Goal: Navigation & Orientation: Find specific page/section

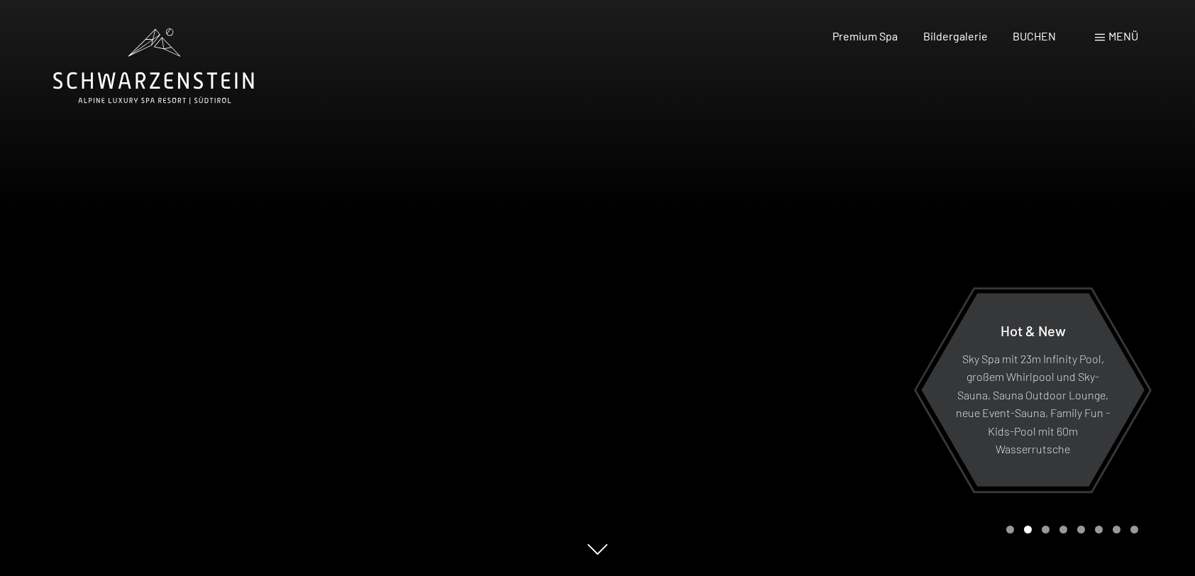
click at [1123, 38] on span "Menü" at bounding box center [1123, 35] width 30 height 13
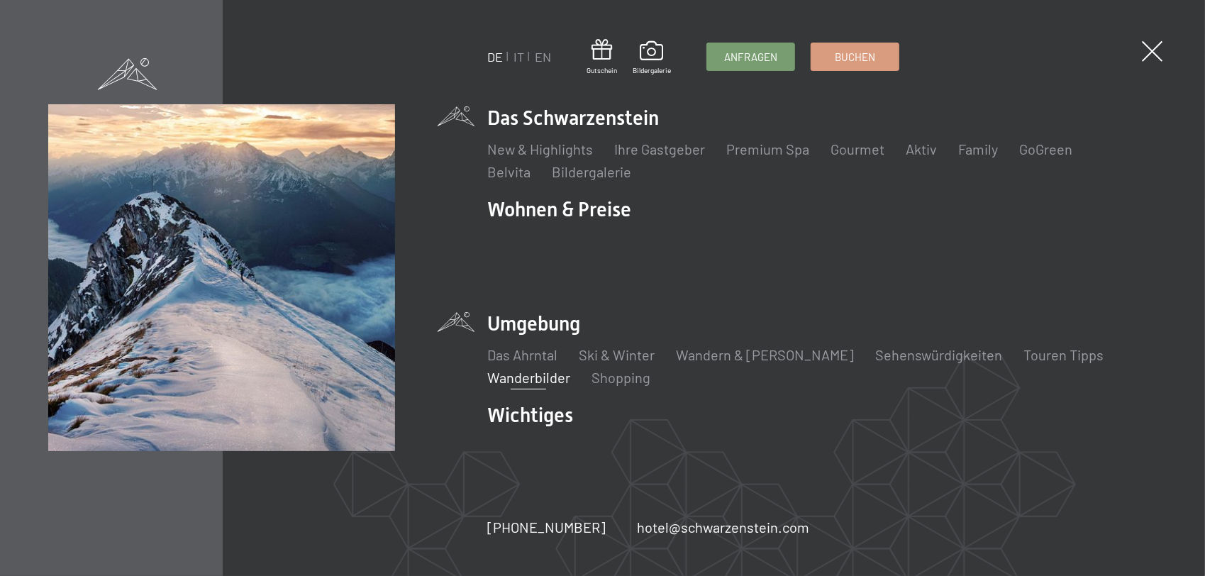
click at [534, 369] on link "Wanderbilder" at bounding box center [528, 377] width 83 height 17
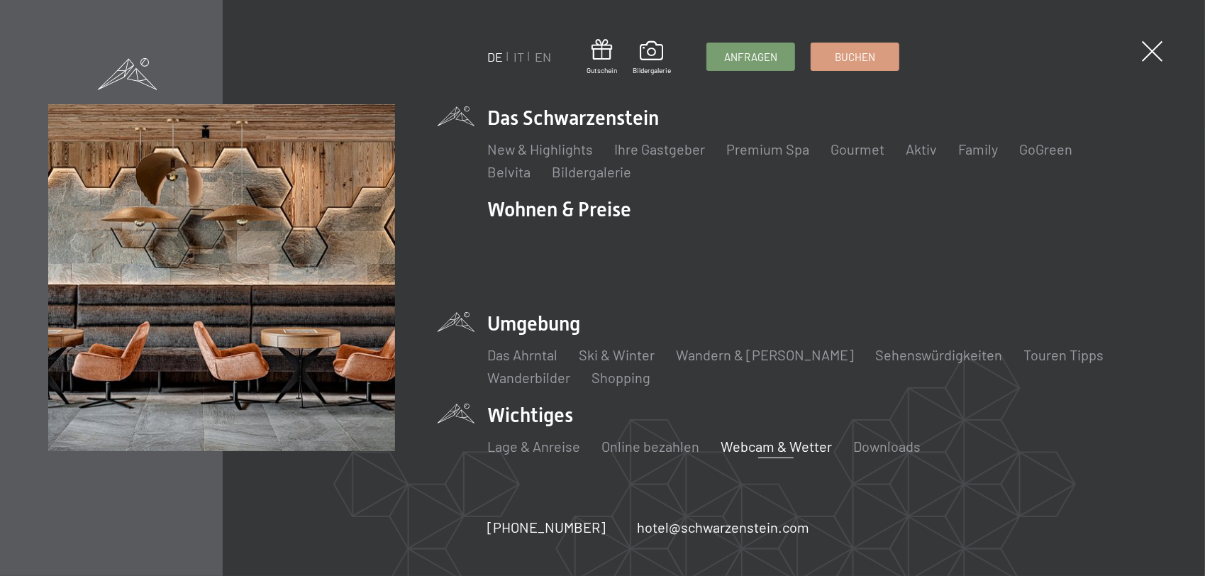
click at [788, 438] on link "Webcam & Wetter" at bounding box center [776, 446] width 111 height 17
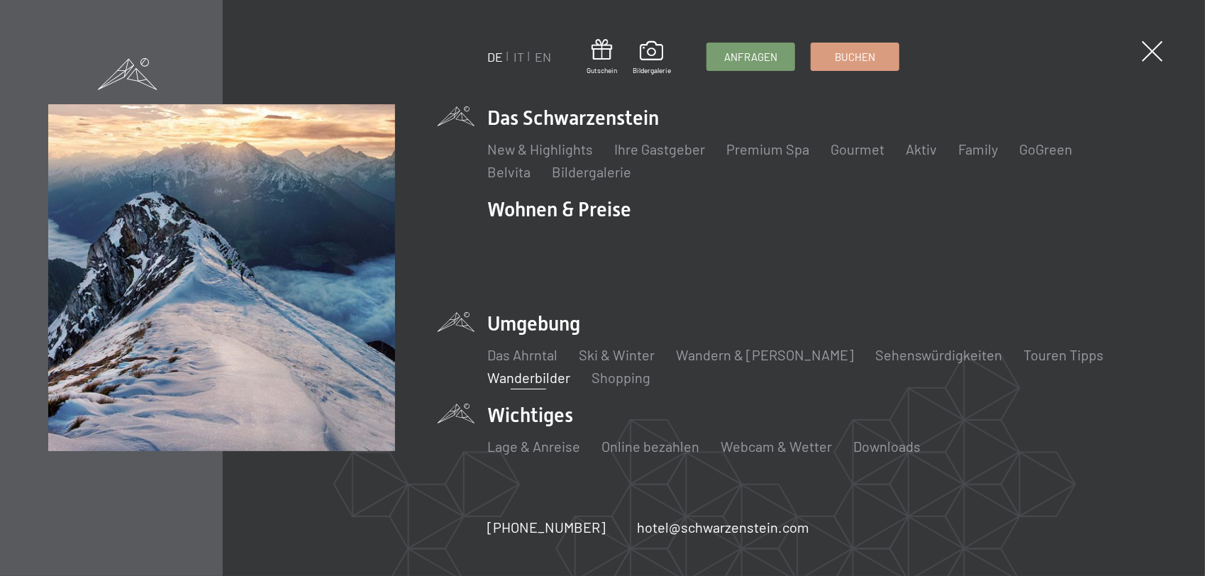
click at [544, 369] on link "Wanderbilder" at bounding box center [528, 377] width 83 height 17
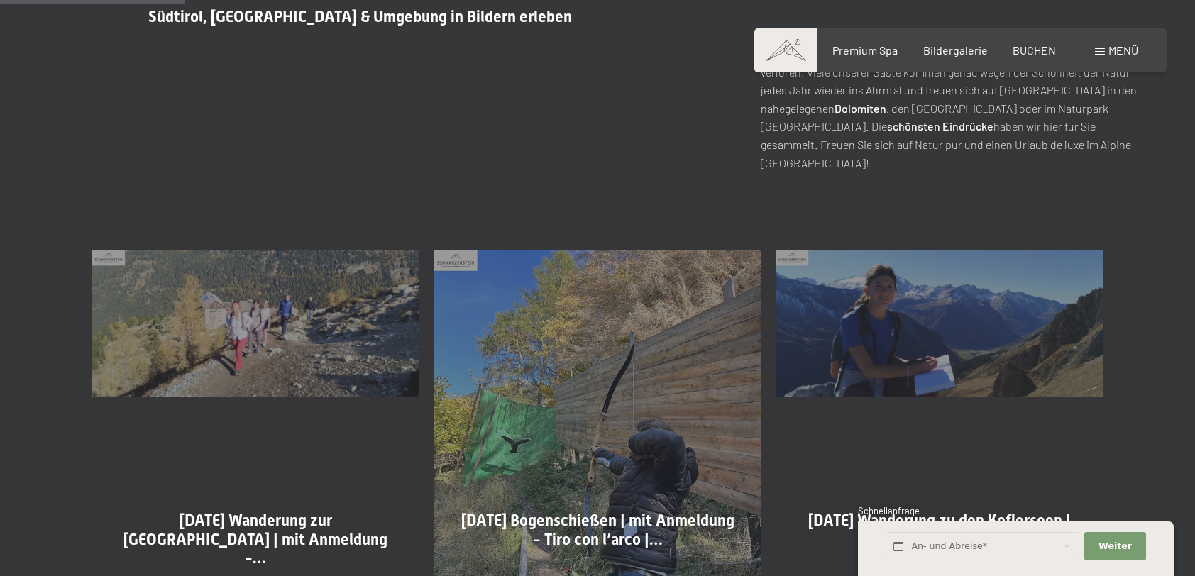
scroll to position [710, 0]
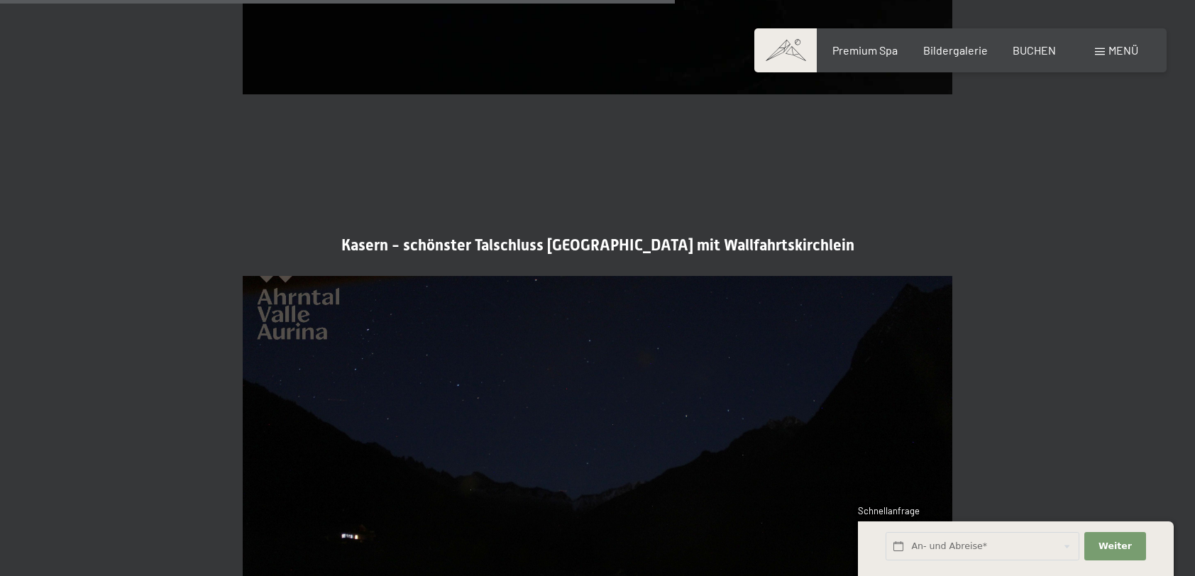
scroll to position [2971, 0]
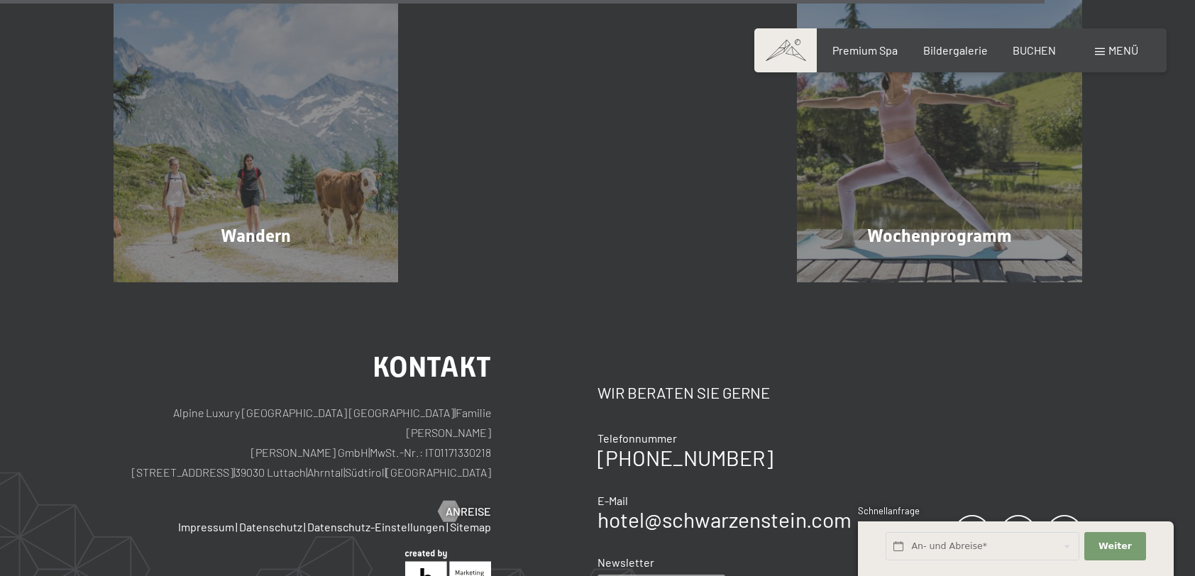
scroll to position [4044, 0]
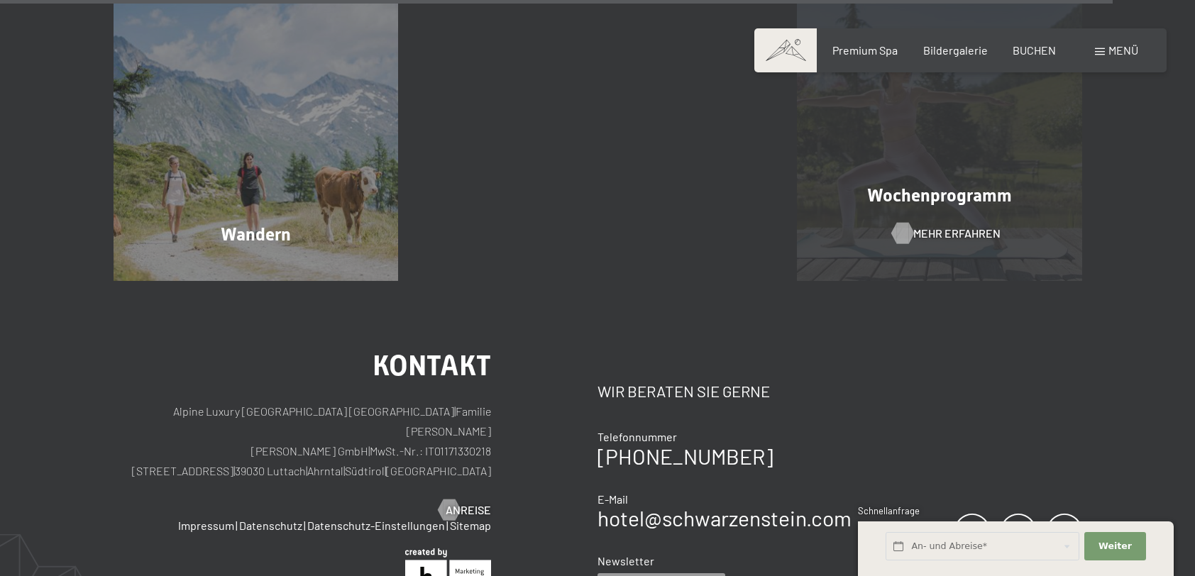
click at [903, 231] on div at bounding box center [903, 233] width 12 height 21
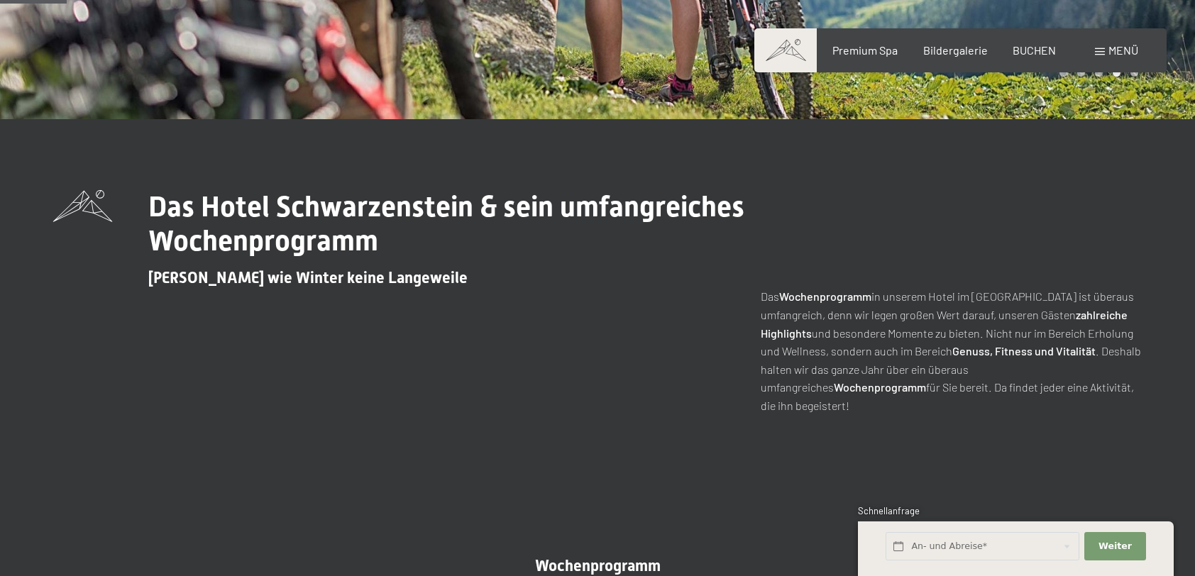
scroll to position [142, 0]
